Goal: Task Accomplishment & Management: Use online tool/utility

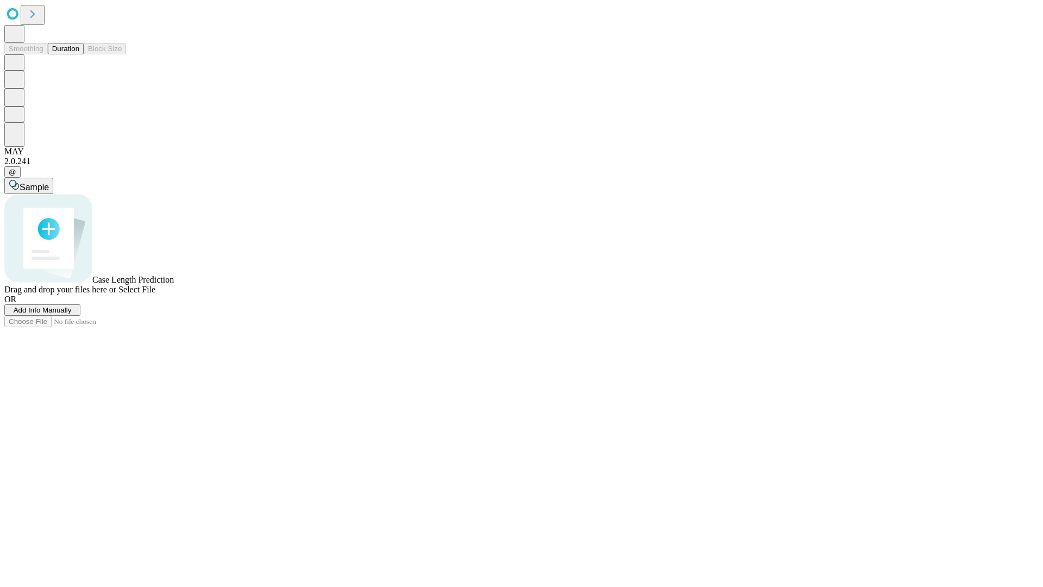
click at [79, 54] on button "Duration" at bounding box center [66, 48] width 36 height 11
click at [72, 314] on span "Add Info Manually" at bounding box center [43, 310] width 58 height 8
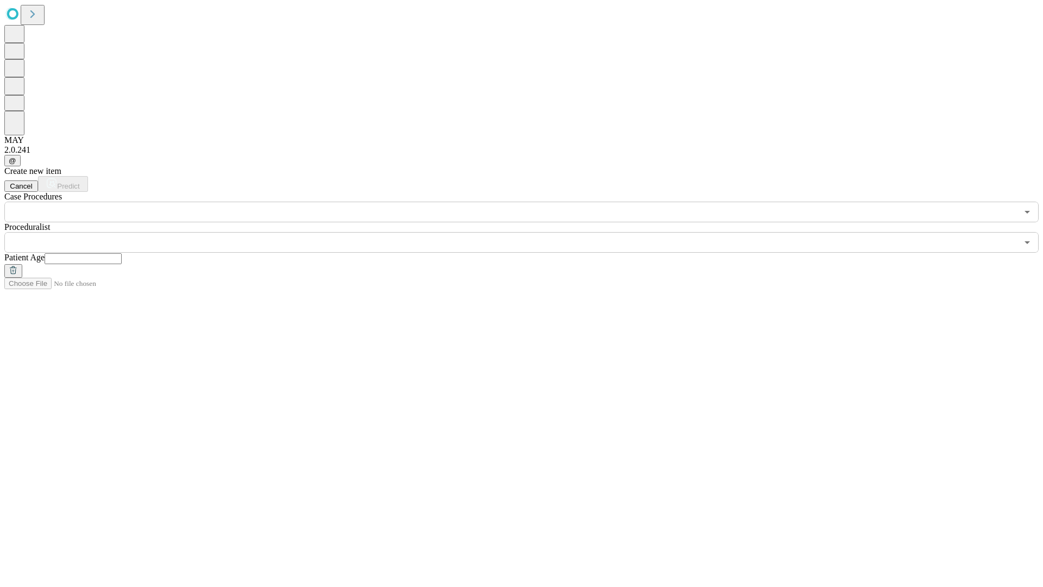
click at [122, 253] on input "text" at bounding box center [83, 258] width 77 height 11
type input "**"
click at [529, 232] on input "text" at bounding box center [510, 242] width 1013 height 21
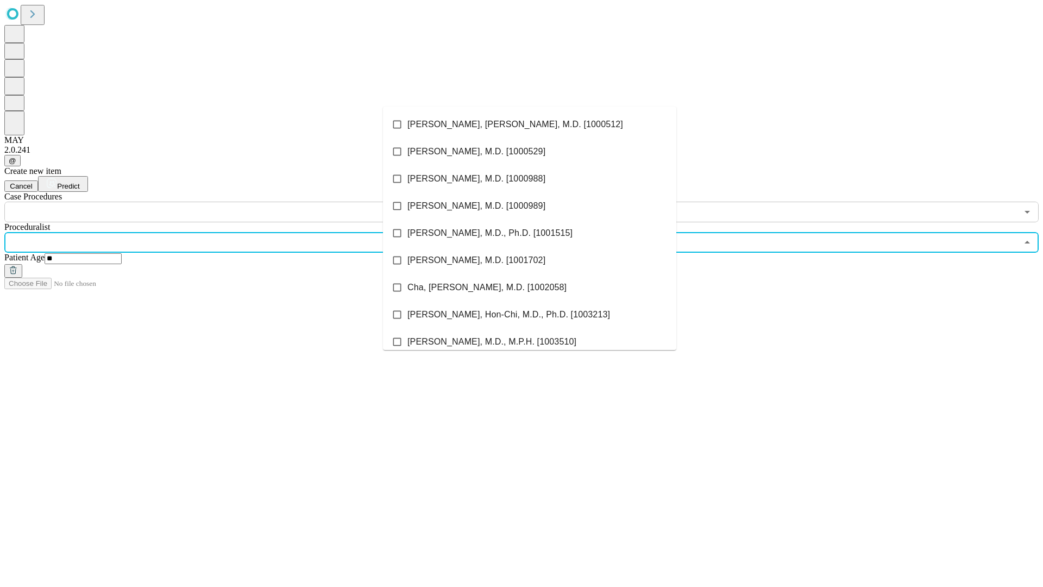
click at [530, 124] on li "[PERSON_NAME], [PERSON_NAME], M.D. [1000512]" at bounding box center [529, 124] width 293 height 27
click at [228, 202] on input "text" at bounding box center [510, 212] width 1013 height 21
